Goal: Task Accomplishment & Management: Use online tool/utility

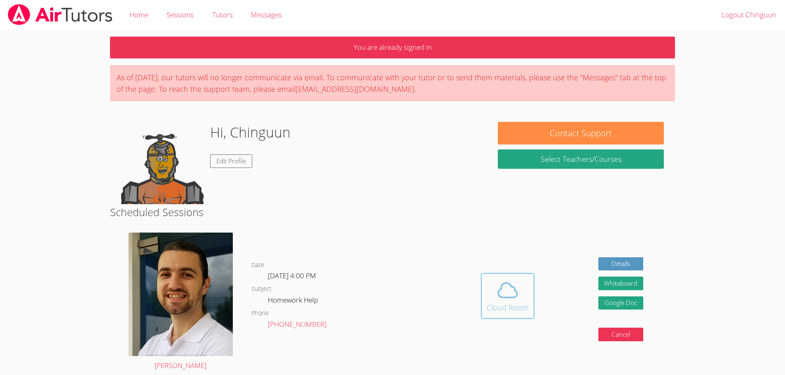
click at [495, 276] on button "Cloud Room" at bounding box center [508, 296] width 54 height 46
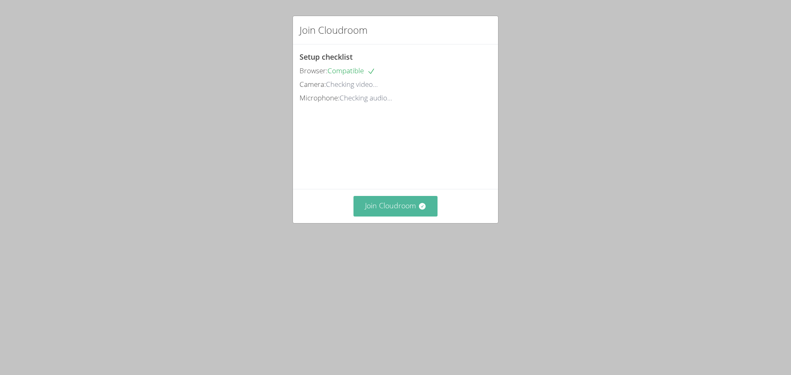
click at [395, 216] on button "Join Cloudroom" at bounding box center [396, 206] width 84 height 20
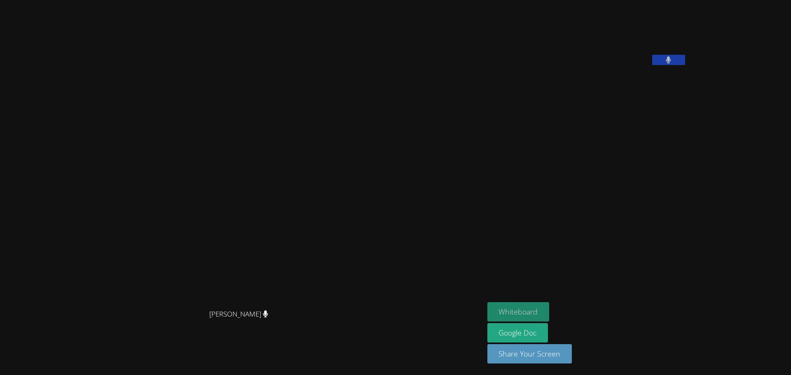
click at [550, 310] on button "Whiteboard" at bounding box center [518, 311] width 62 height 19
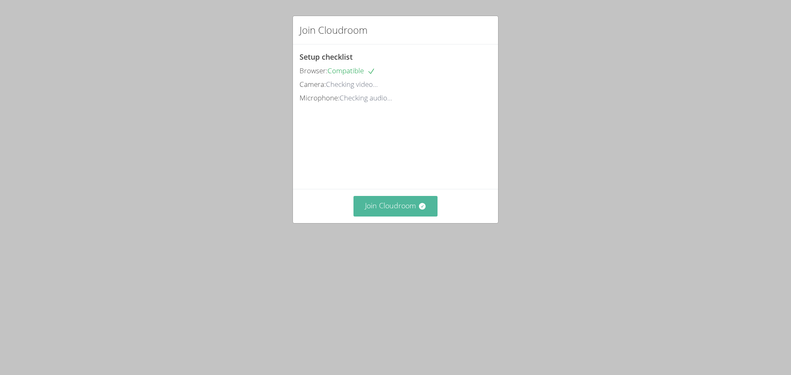
click at [401, 216] on button "Join Cloudroom" at bounding box center [396, 206] width 84 height 20
click at [389, 216] on button "Join Cloudroom" at bounding box center [396, 206] width 84 height 20
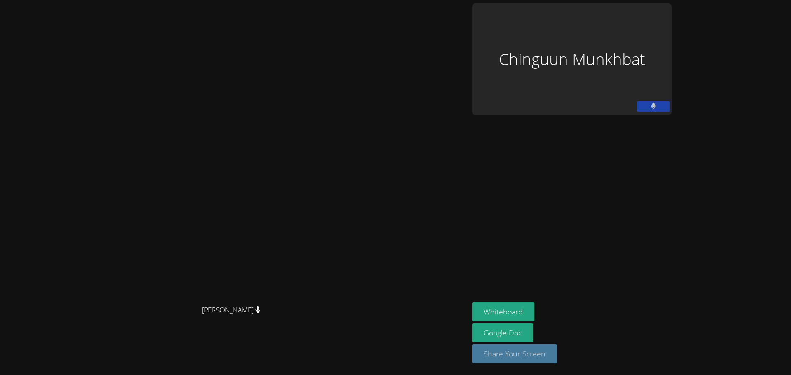
click at [557, 346] on button "Share Your Screen" at bounding box center [514, 354] width 85 height 19
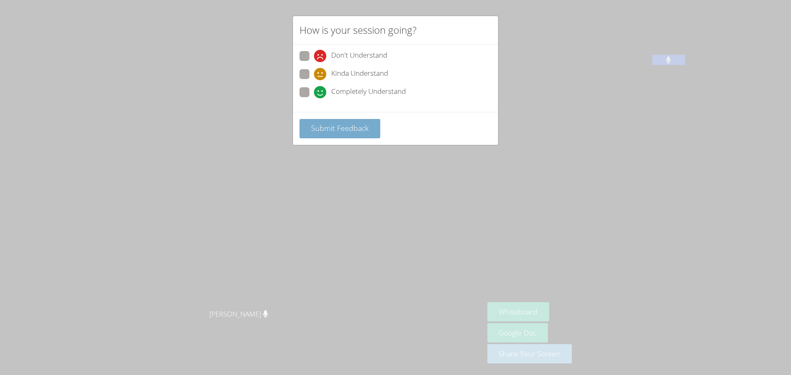
click at [358, 122] on button "Submit Feedback" at bounding box center [340, 128] width 81 height 19
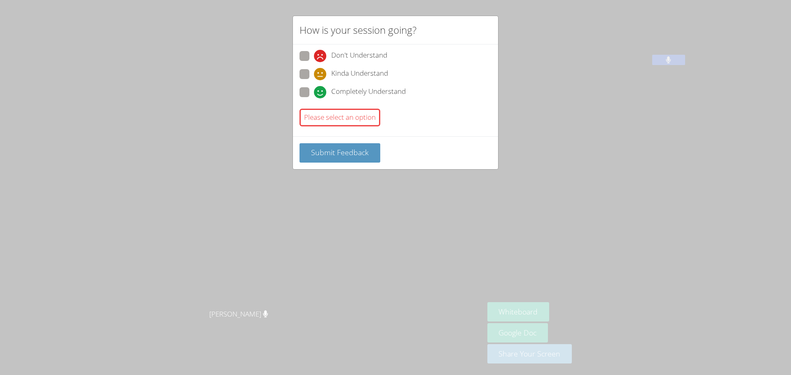
click at [314, 98] on span at bounding box center [314, 98] width 0 height 0
click at [314, 93] on input "Completely Understand" at bounding box center [317, 90] width 7 height 7
radio input "true"
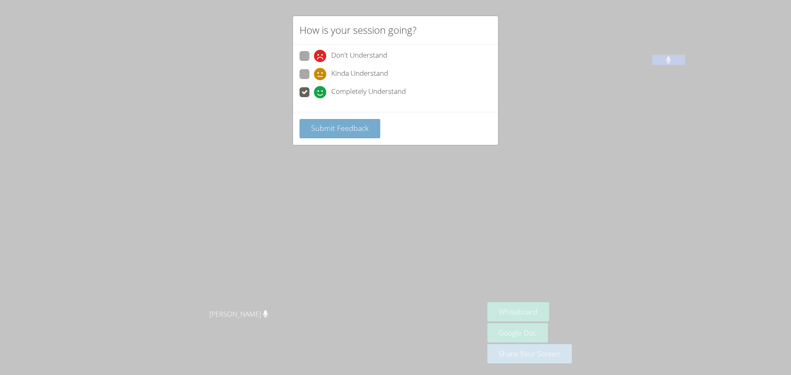
click at [318, 131] on span "Submit Feedback" at bounding box center [340, 128] width 58 height 10
